Goal: Transaction & Acquisition: Purchase product/service

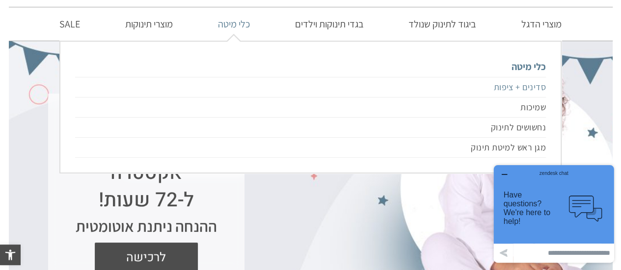
click at [499, 85] on link "סדינים + ציפות" at bounding box center [310, 87] width 470 height 21
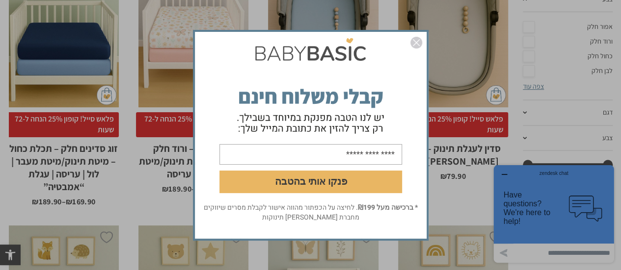
scroll to position [274, 0]
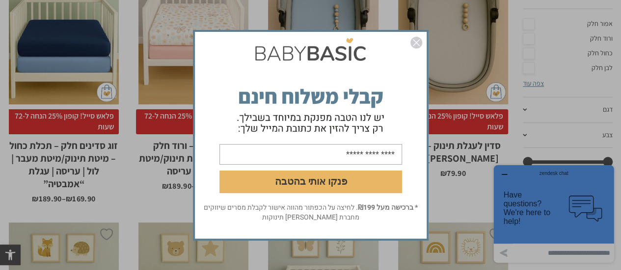
click at [418, 40] on img "סגור" at bounding box center [416, 43] width 12 height 12
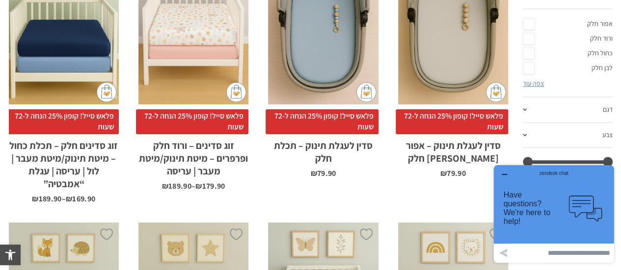
click at [506, 174] on div "zendesk chat" at bounding box center [553, 172] width 96 height 10
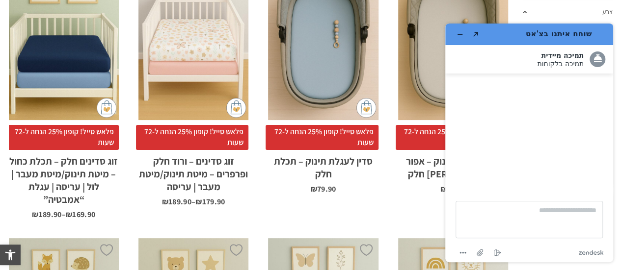
scroll to position [255, 0]
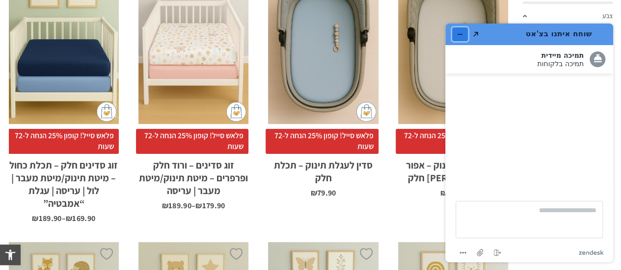
click at [463, 33] on icon "מזער את היישומון" at bounding box center [459, 34] width 7 height 7
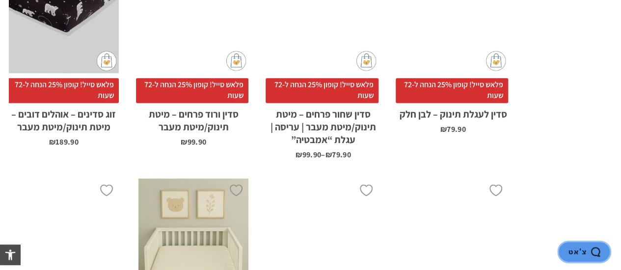
scroll to position [879, 0]
